Goal: Navigation & Orientation: Understand site structure

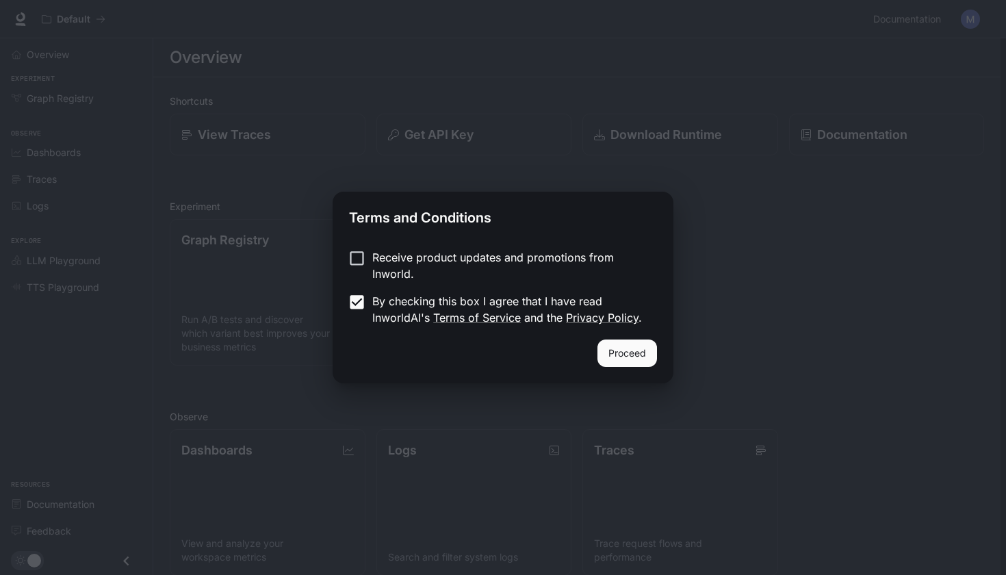
click at [620, 357] on button "Proceed" at bounding box center [628, 353] width 60 height 27
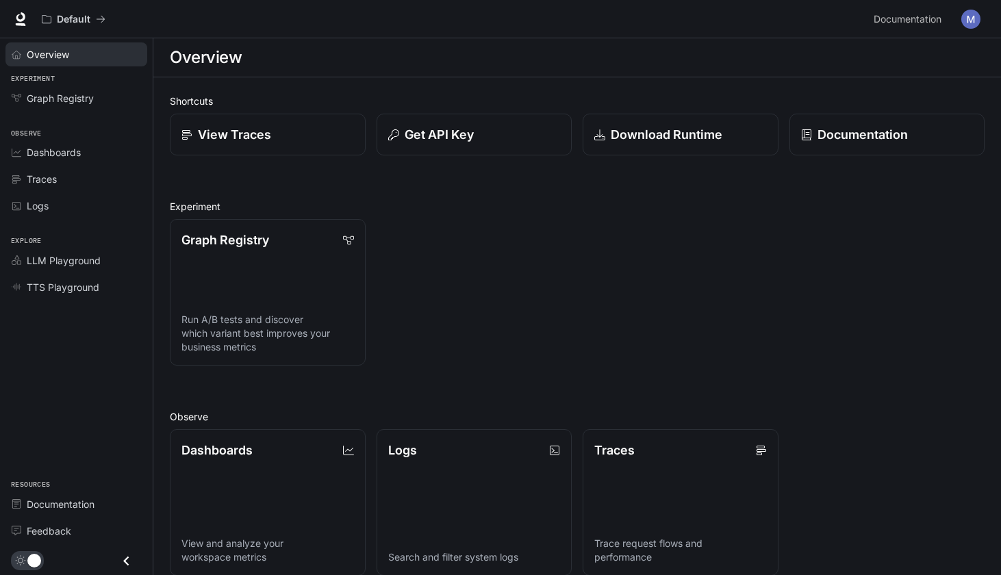
click at [77, 59] on div "Overview" at bounding box center [84, 54] width 114 height 14
click at [62, 153] on span "Dashboards" at bounding box center [54, 152] width 54 height 14
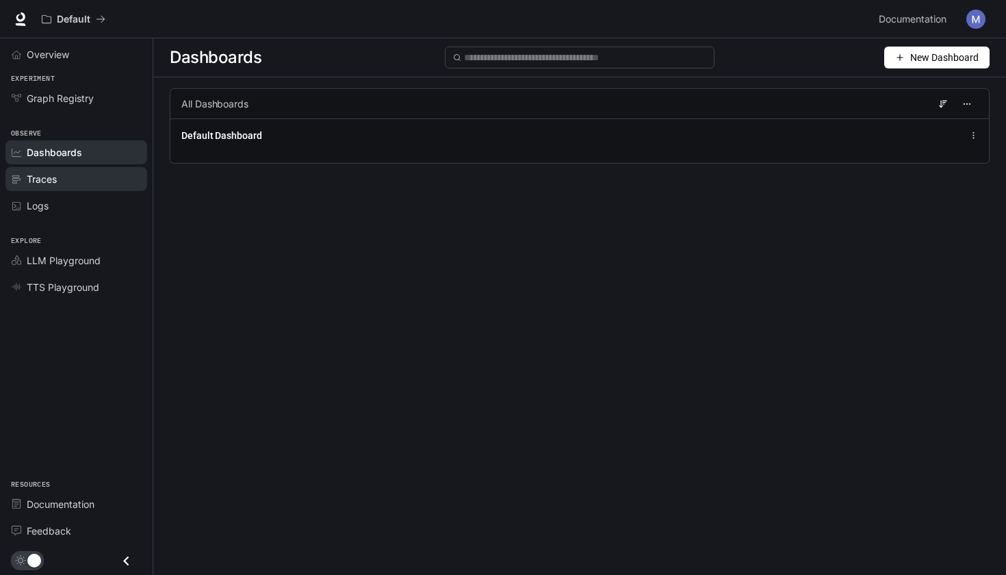
click at [76, 186] on link "Traces" at bounding box center [76, 179] width 142 height 24
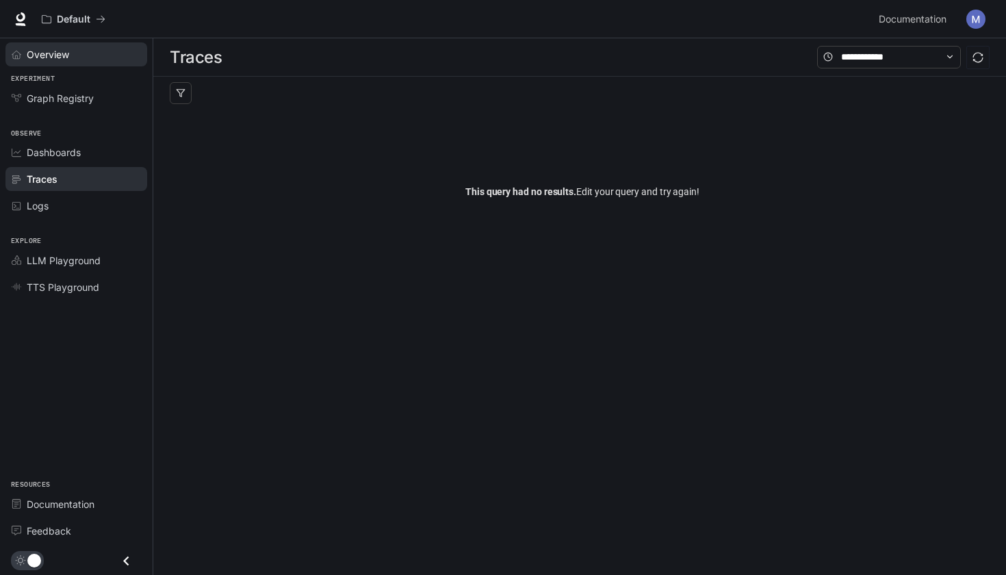
click at [65, 60] on span "Overview" at bounding box center [48, 54] width 42 height 14
